Goal: Book appointment/travel/reservation

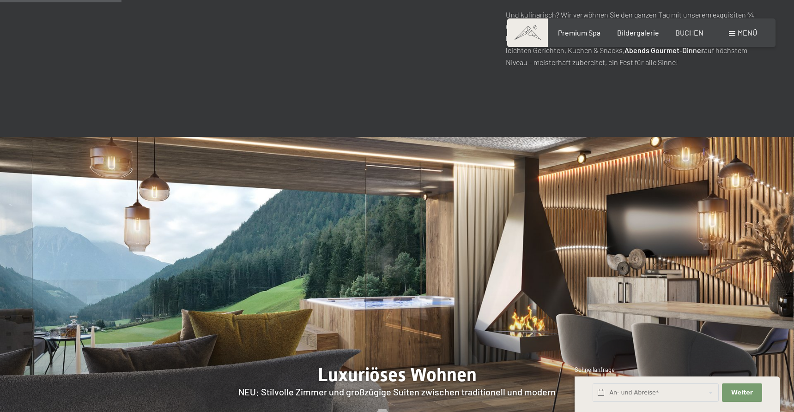
scroll to position [760, 0]
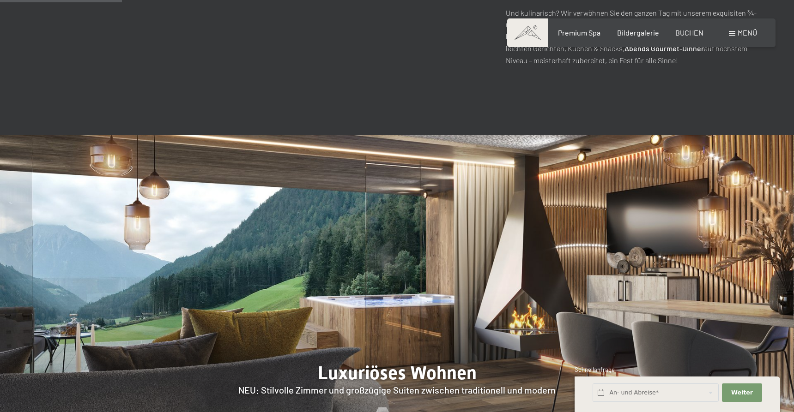
click at [745, 33] on span "Menü" at bounding box center [747, 32] width 19 height 9
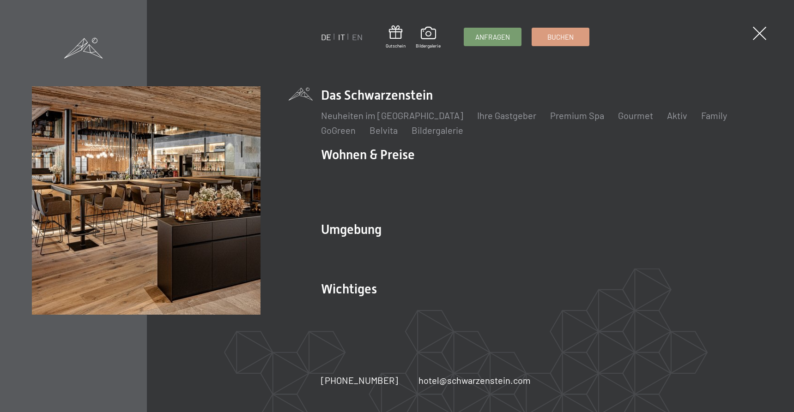
click at [341, 36] on link "IT" at bounding box center [341, 37] width 7 height 10
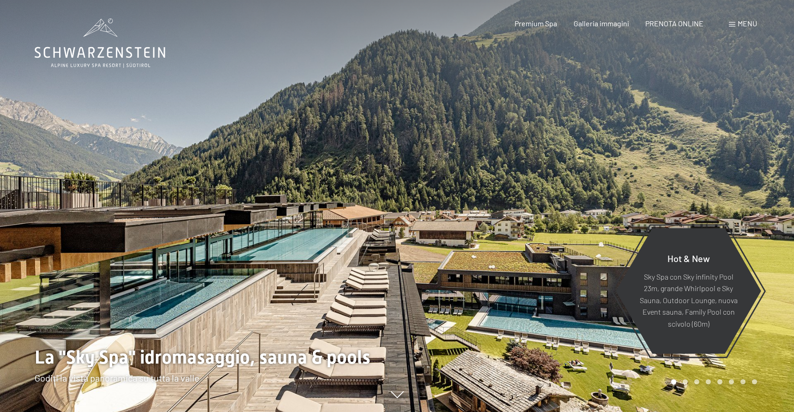
click at [741, 24] on span "Menu" at bounding box center [747, 23] width 19 height 9
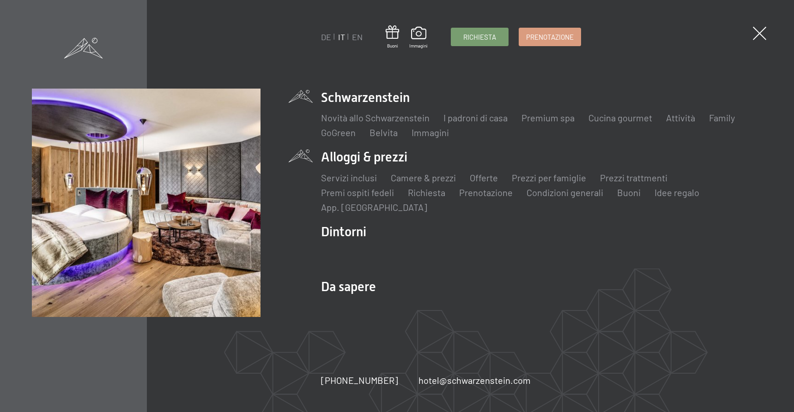
click at [393, 154] on li "Alloggi & prezzi Servizi inclusi Camere & prezzi Lista Offerte Lista Prezzi per…" at bounding box center [541, 180] width 441 height 65
click at [485, 178] on link "Offerte" at bounding box center [484, 177] width 28 height 11
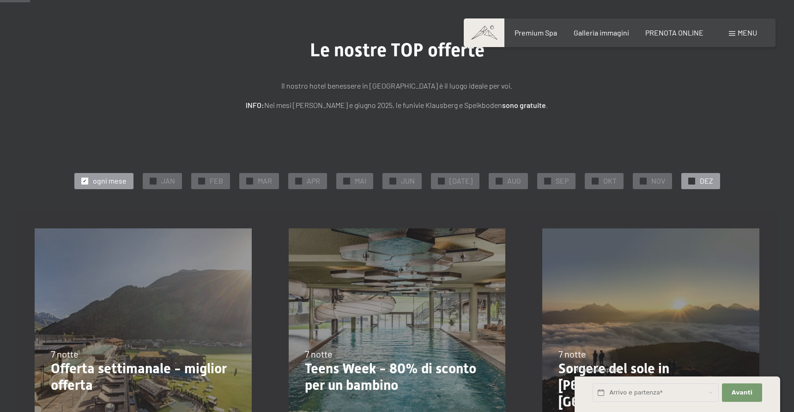
scroll to position [73, 0]
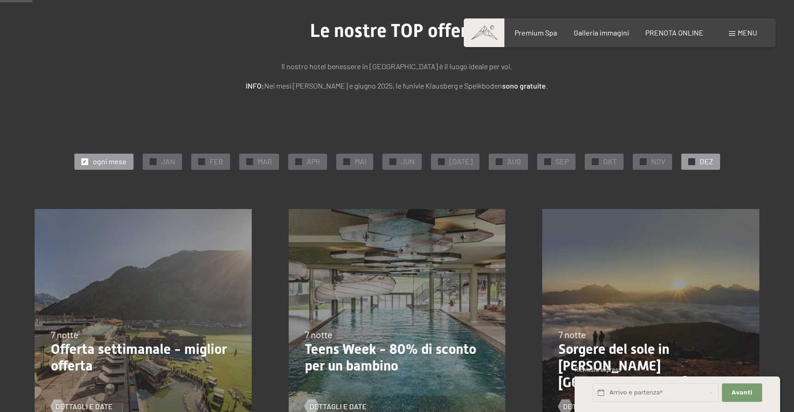
click at [700, 158] on span "DEZ" at bounding box center [706, 162] width 13 height 10
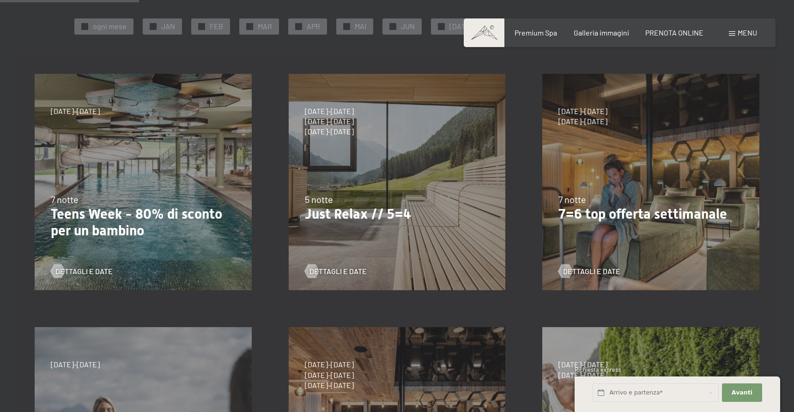
scroll to position [227, 0]
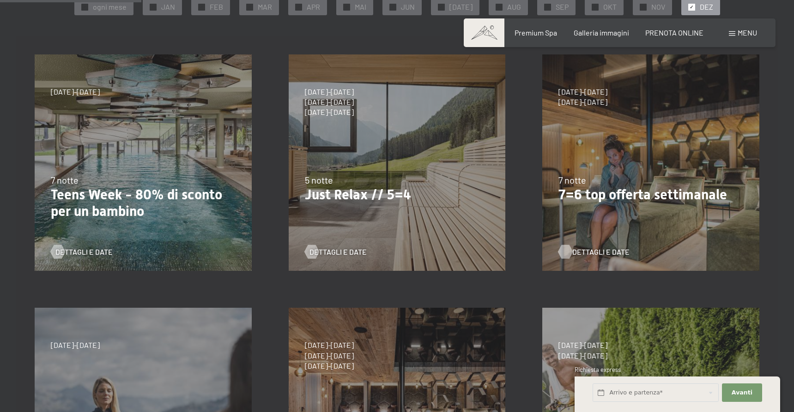
click at [594, 255] on span "Dettagli e Date" at bounding box center [600, 252] width 57 height 10
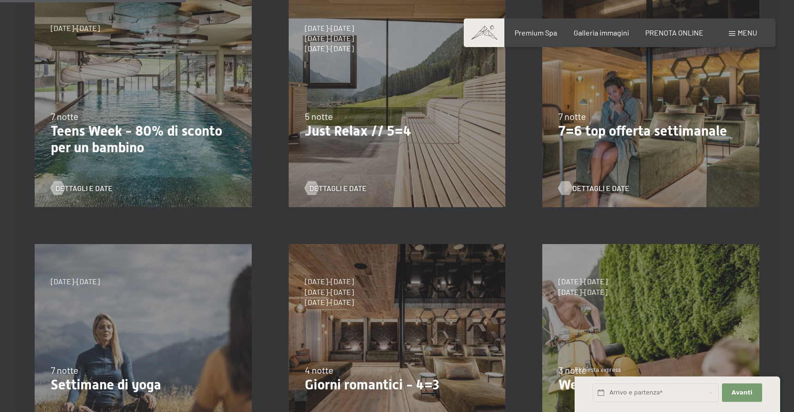
scroll to position [321, 0]
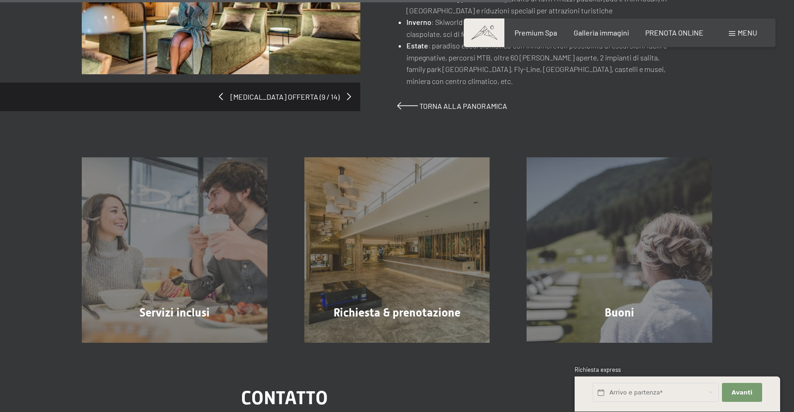
scroll to position [750, 0]
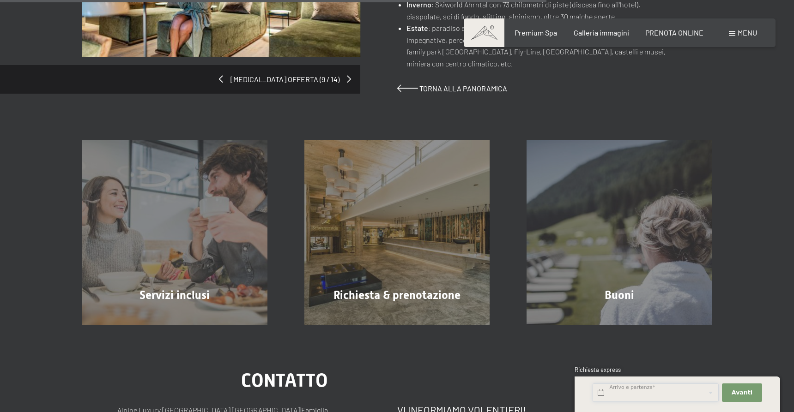
click at [643, 391] on input "text" at bounding box center [656, 393] width 126 height 19
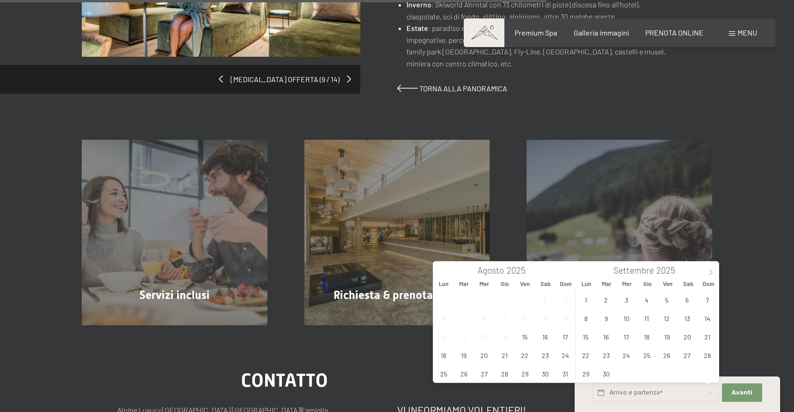
click at [708, 273] on icon at bounding box center [711, 272] width 6 height 6
click at [690, 302] on span "6" at bounding box center [687, 300] width 18 height 18
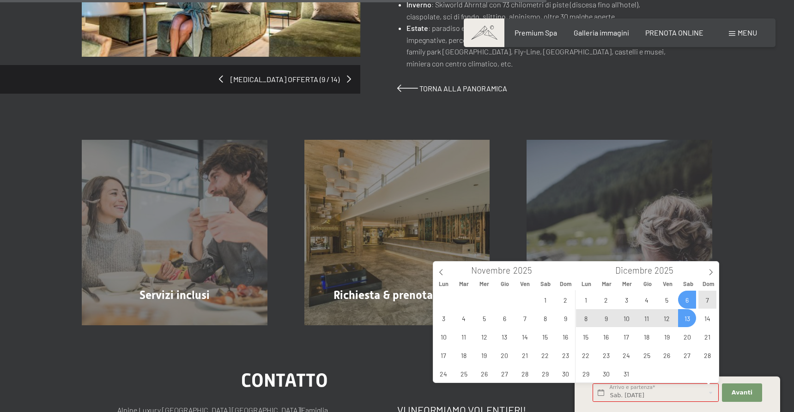
click at [689, 317] on span "13" at bounding box center [687, 318] width 18 height 18
type input "Sab. 06/12/2025 - Sab. 13/12/2025"
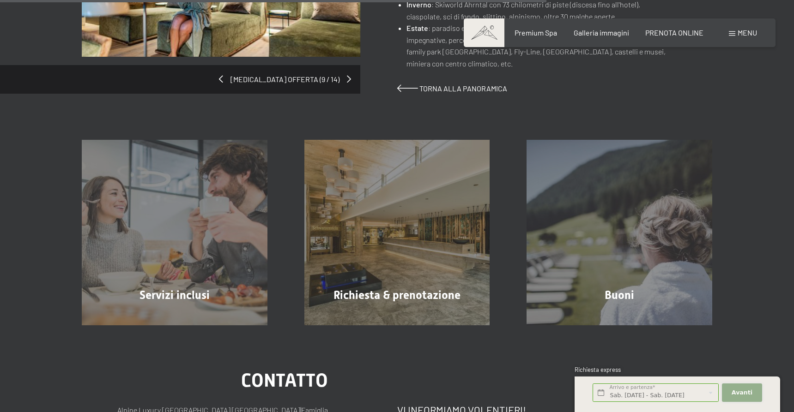
click at [741, 393] on span "Avanti" at bounding box center [742, 393] width 21 height 8
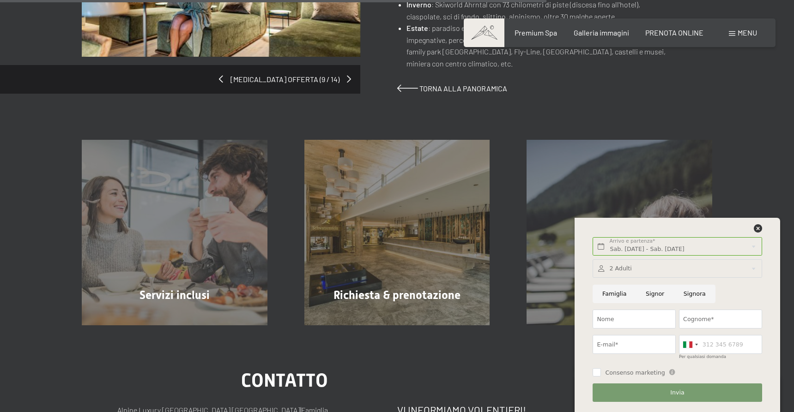
click at [731, 183] on div "Servizi inclusi mostra altro Richiesta & prenotazione mostra altro Buoni mostra…" at bounding box center [397, 233] width 700 height 186
click at [759, 228] on icon at bounding box center [758, 228] width 8 height 8
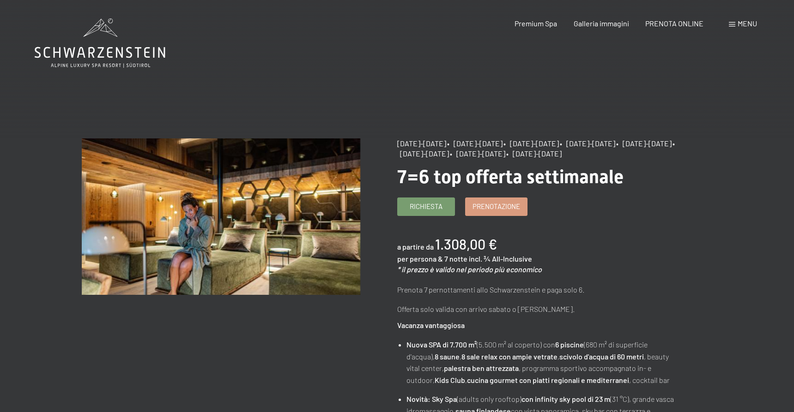
click at [741, 18] on div "Prenotazione Richiesta Premium Spa Galleria immagini PRENOTA ONLINE Menu DE IT …" at bounding box center [619, 23] width 275 height 10
click at [743, 23] on span "Menu" at bounding box center [747, 23] width 19 height 9
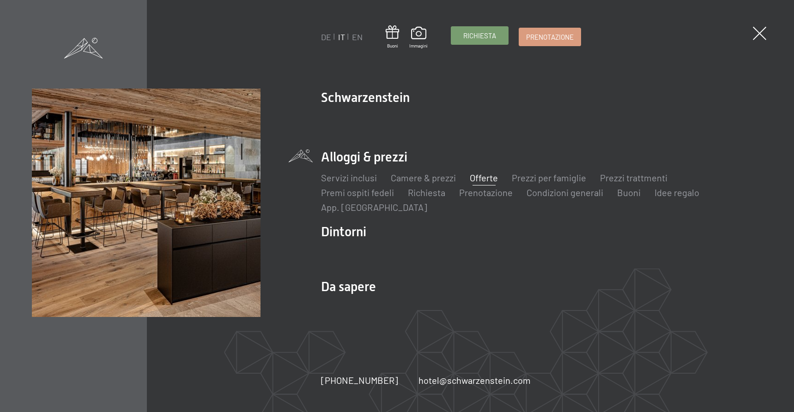
click at [476, 39] on span "Richiesta" at bounding box center [479, 36] width 33 height 10
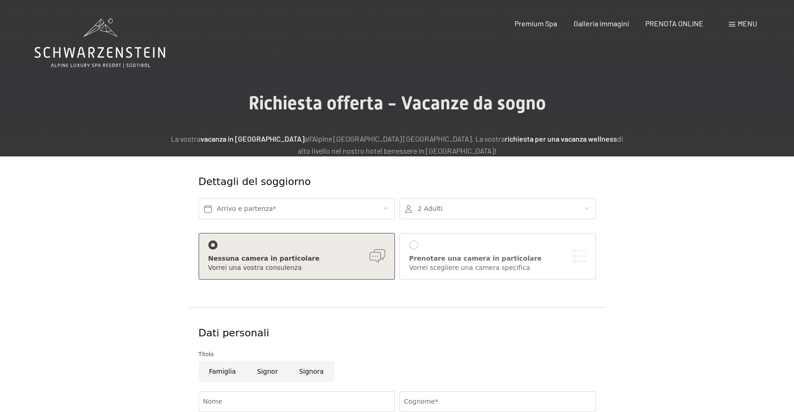
click at [73, 45] on icon at bounding box center [100, 42] width 131 height 49
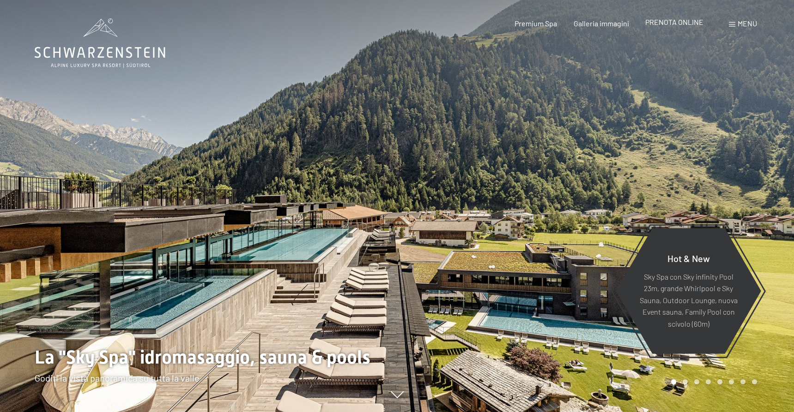
click at [669, 25] on span "PRENOTA ONLINE" at bounding box center [674, 22] width 58 height 9
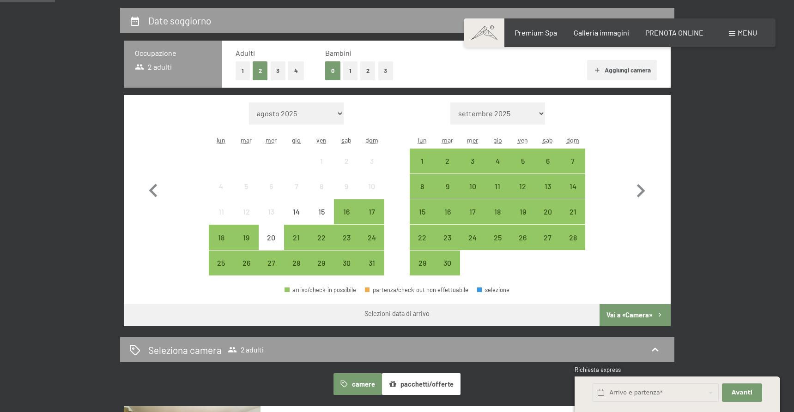
scroll to position [217, 0]
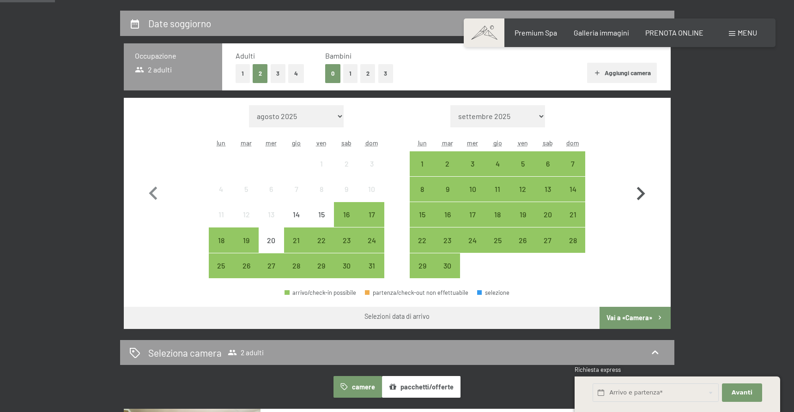
click at [638, 190] on icon "button" at bounding box center [640, 194] width 27 height 27
select select "[DATE]"
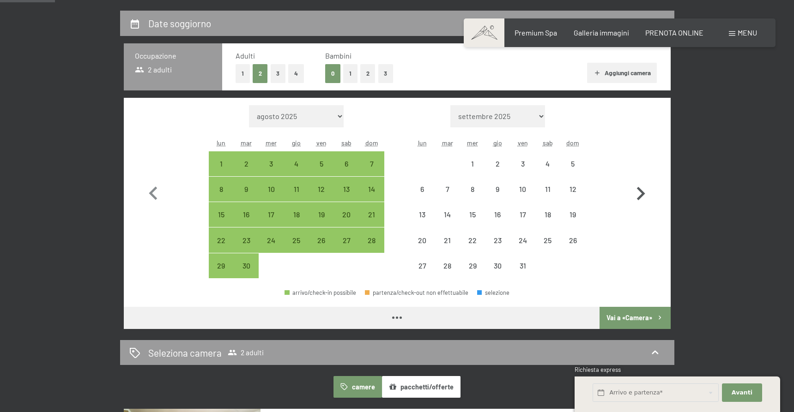
click at [638, 190] on icon "button" at bounding box center [640, 194] width 27 height 27
select select "[DATE]"
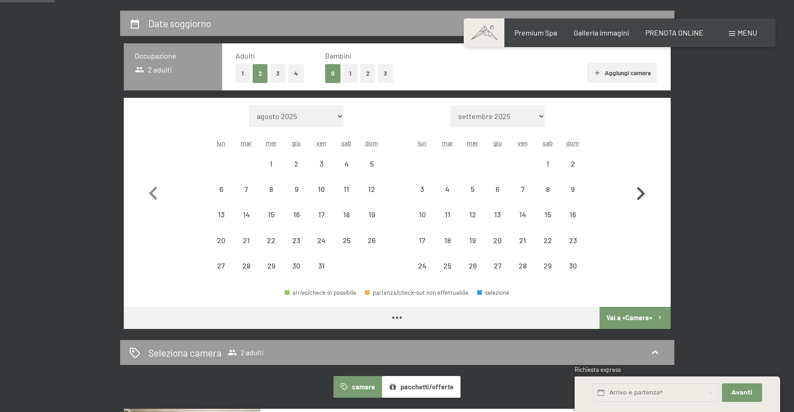
select select "[DATE]"
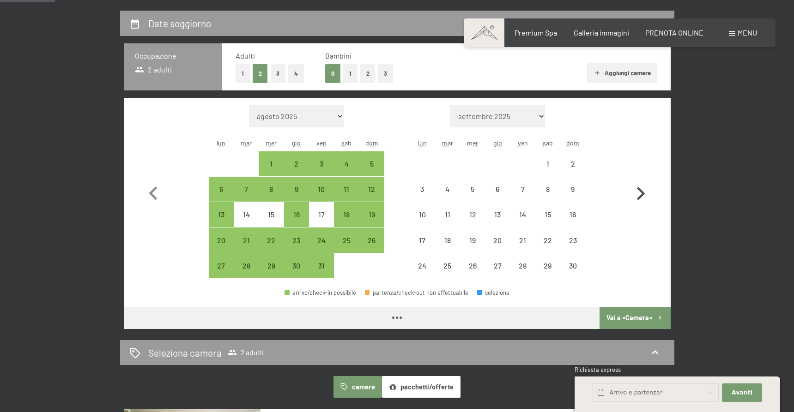
click at [638, 190] on icon "button" at bounding box center [640, 194] width 27 height 27
select select "[DATE]"
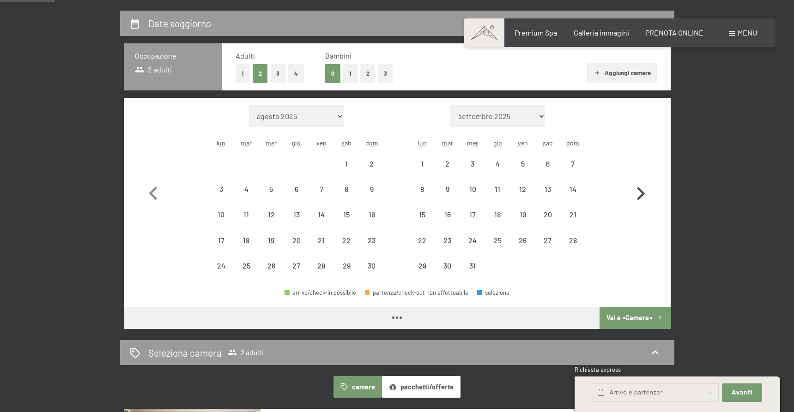
select select "[DATE]"
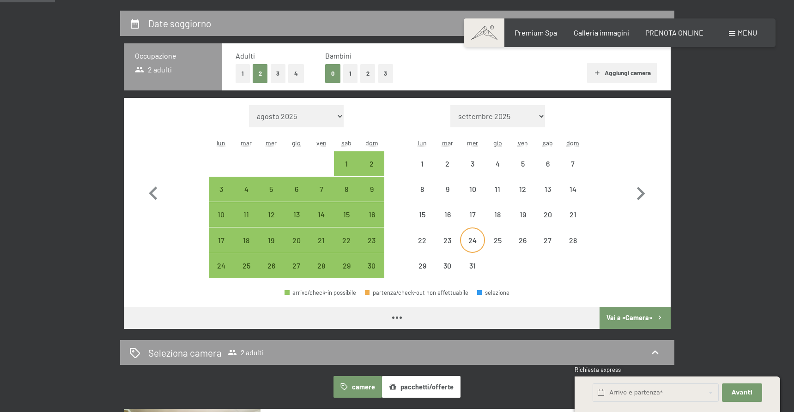
select select "[DATE]"
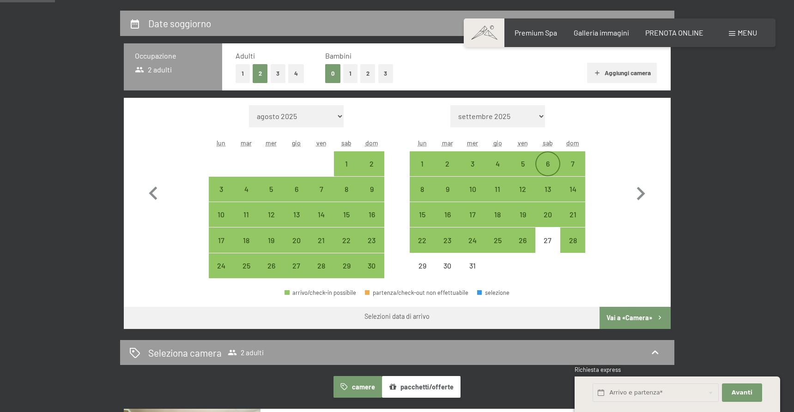
click at [548, 163] on div "6" at bounding box center [547, 171] width 23 height 23
select select "[DATE]"
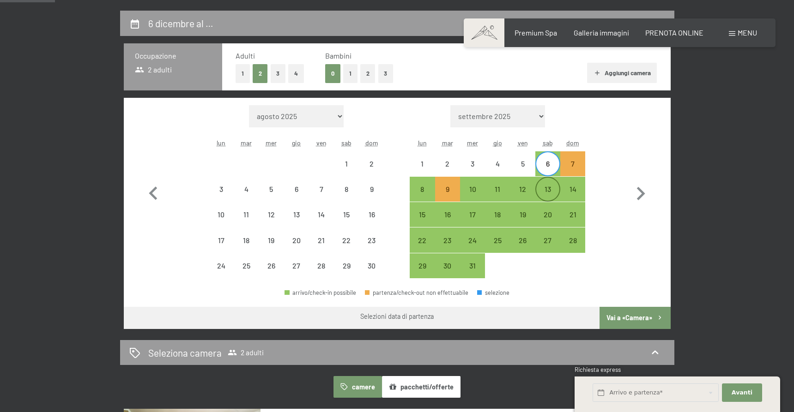
click at [546, 192] on div "13" at bounding box center [547, 197] width 23 height 23
select select "[DATE]"
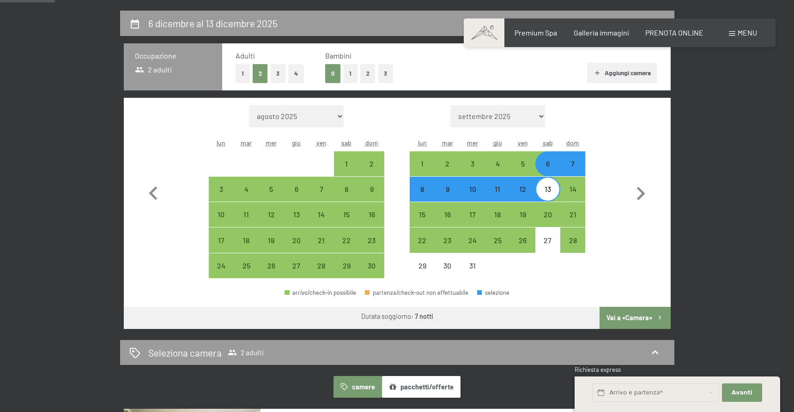
click at [349, 74] on button "1" at bounding box center [350, 73] width 14 height 19
select select "[DATE]"
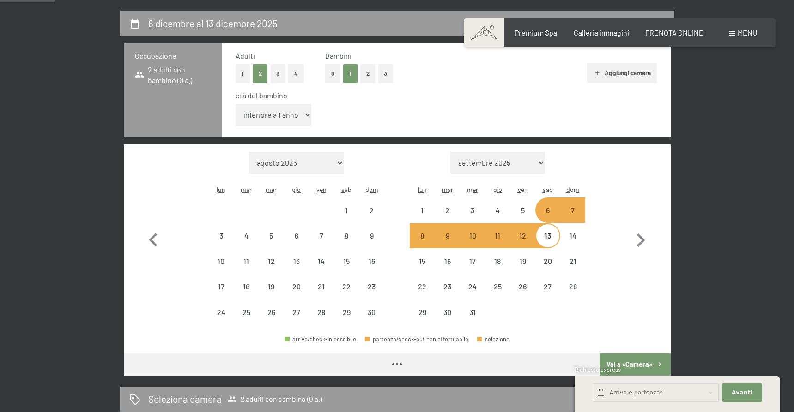
click at [261, 118] on select "inferiore a 1 anno 1 anno 2 anni 3 anni 4 anni 5 anni 6 anni 7 anni 8 anni 9 an…" at bounding box center [274, 115] width 76 height 22
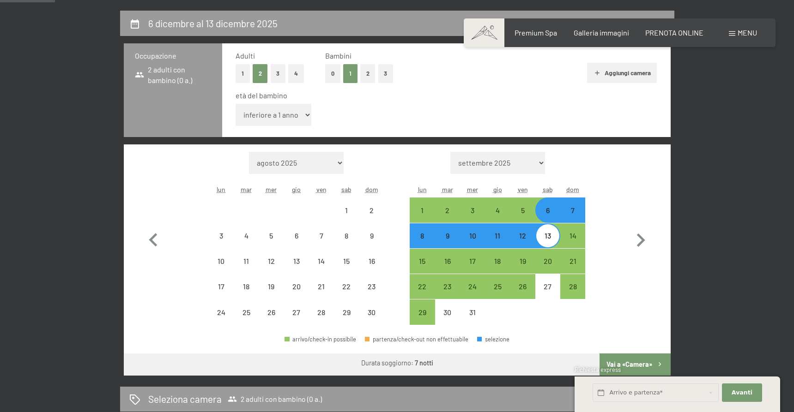
select select "[DATE]"
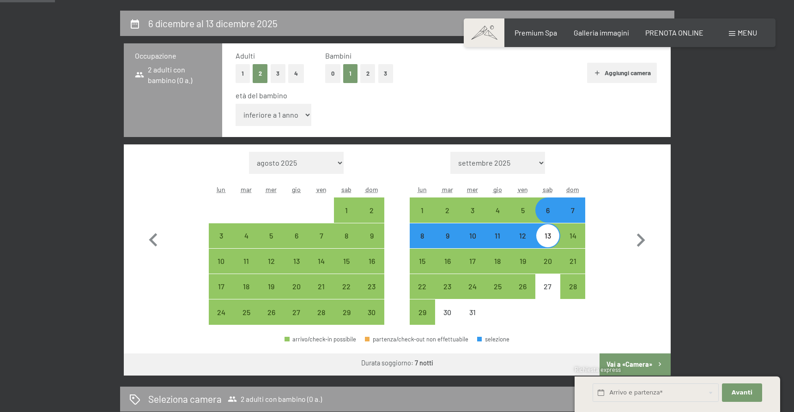
select select "11"
select select "[DATE]"
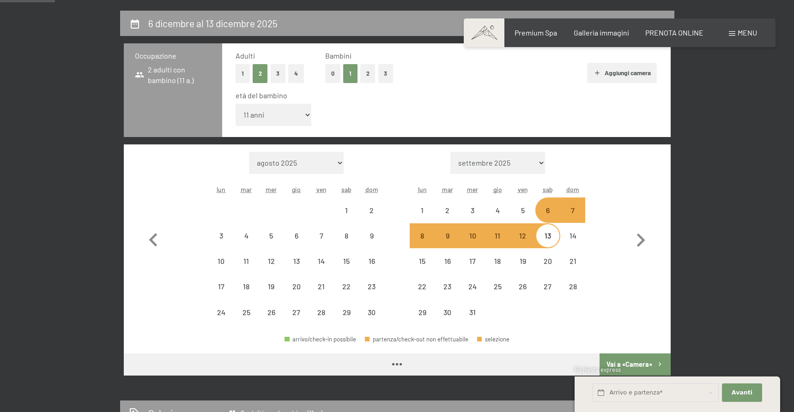
click at [644, 364] on button "Vai a «Camera»" at bounding box center [635, 365] width 71 height 22
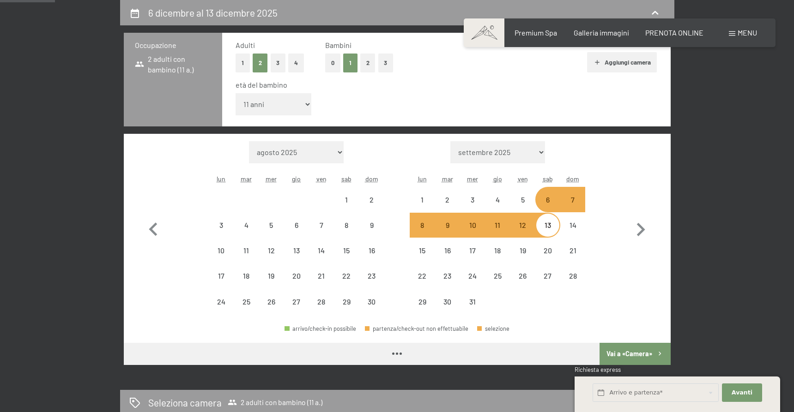
select select "[DATE]"
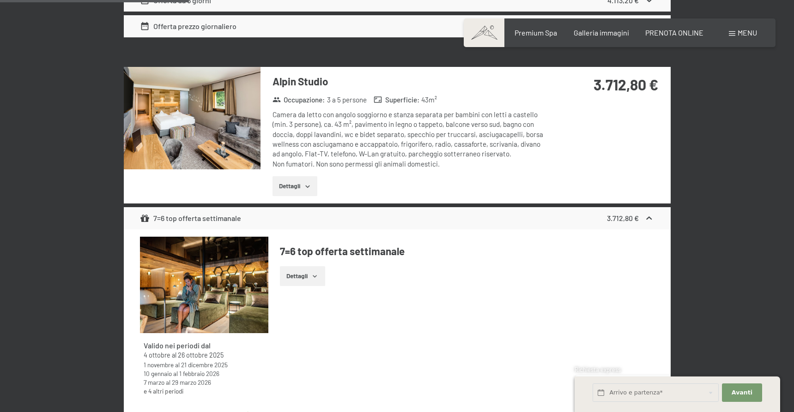
scroll to position [1395, 0]
